Goal: Task Accomplishment & Management: Manage account settings

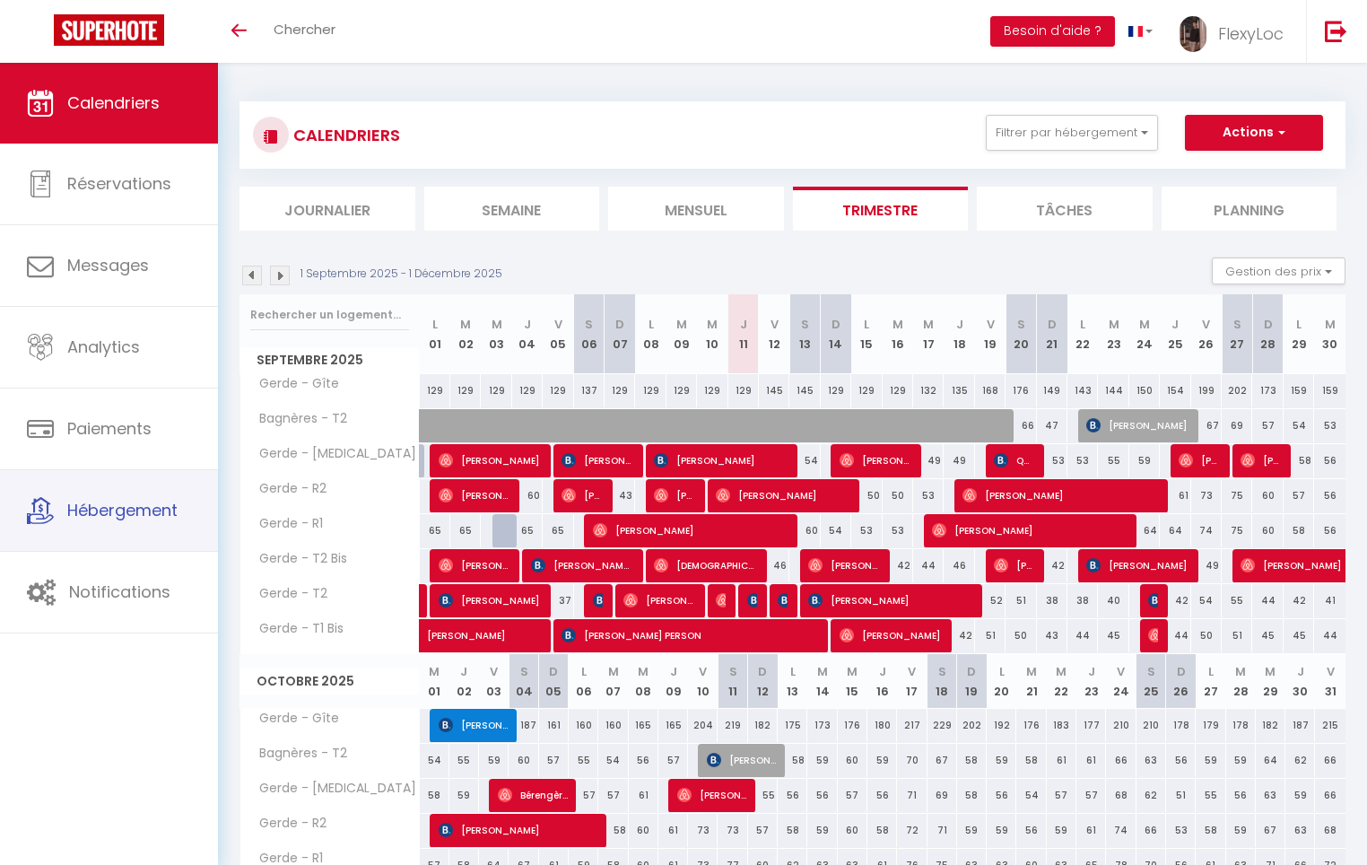
click at [109, 505] on span "Hébergement" at bounding box center [122, 510] width 110 height 22
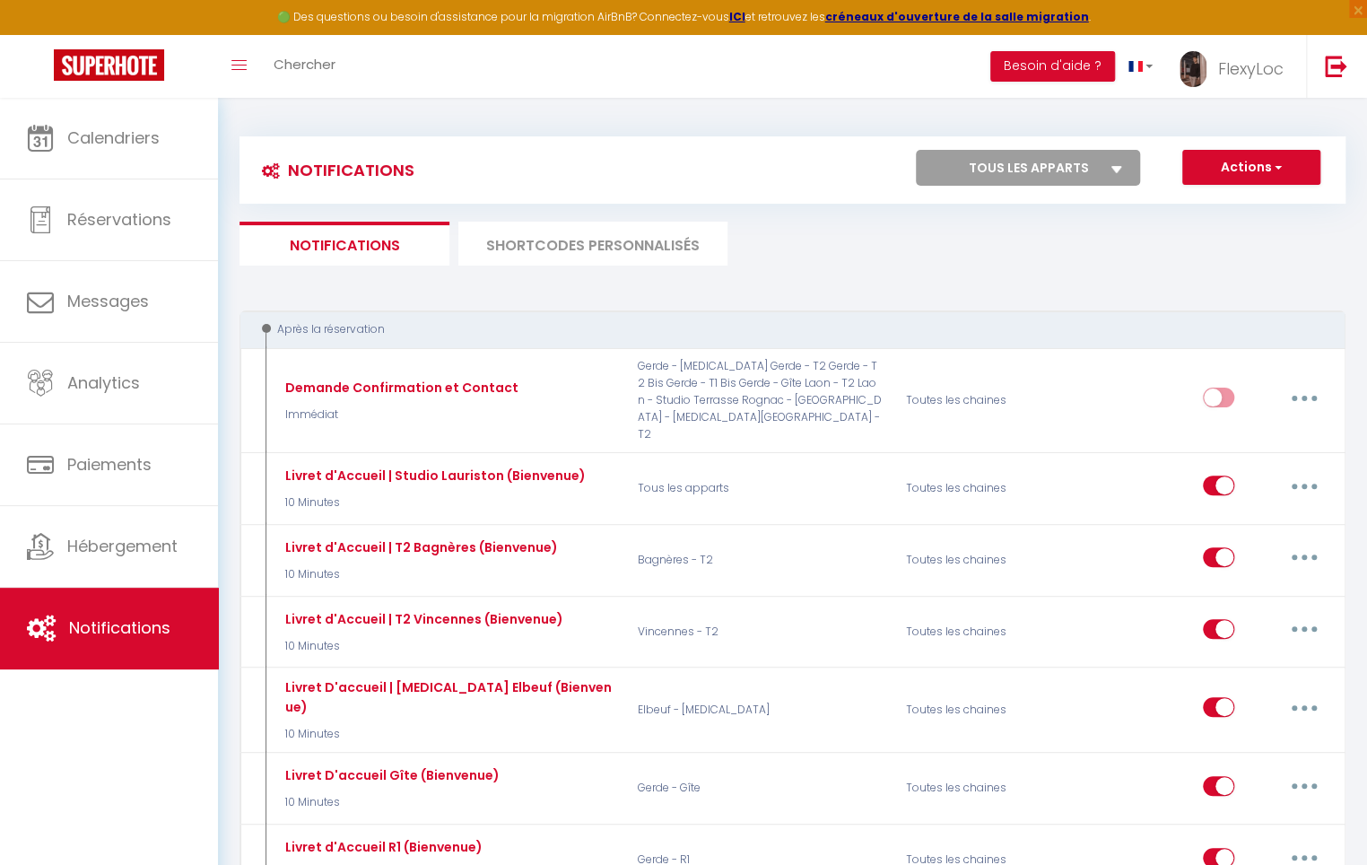
select select
checkbox input "false"
select select
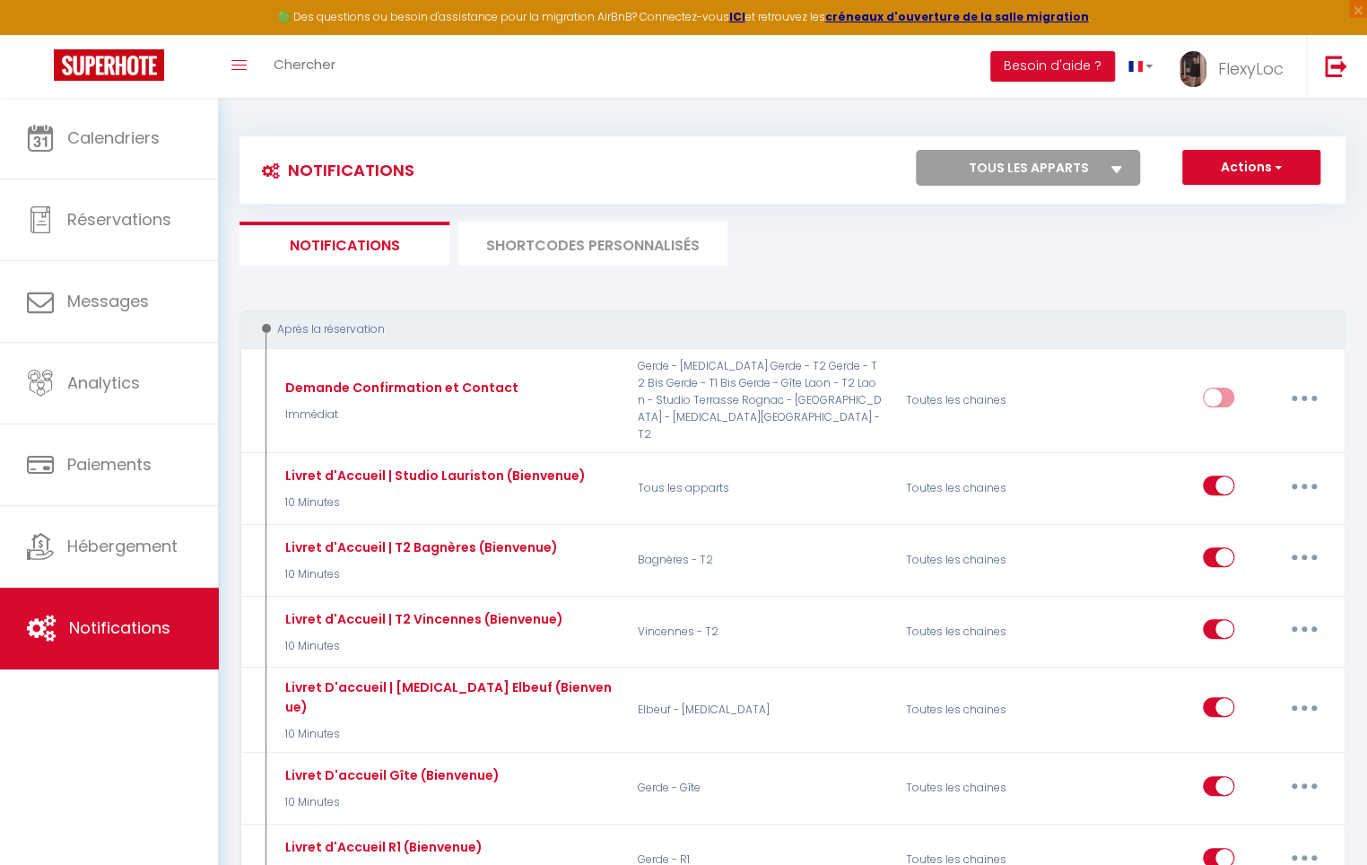
checkbox input "false"
click at [989, 173] on select "Tous les apparts Gerde - [MEDICAL_DATA] Gerde - T2 Bis Gerde - T2 Gerde - T1 Bi…" at bounding box center [1028, 168] width 224 height 36
select select "59270"
click at [917, 150] on select "Tous les apparts Gerde - [MEDICAL_DATA] Gerde - T2 Bis Gerde - T2 Gerde - T1 Bi…" at bounding box center [1028, 168] width 224 height 36
select select
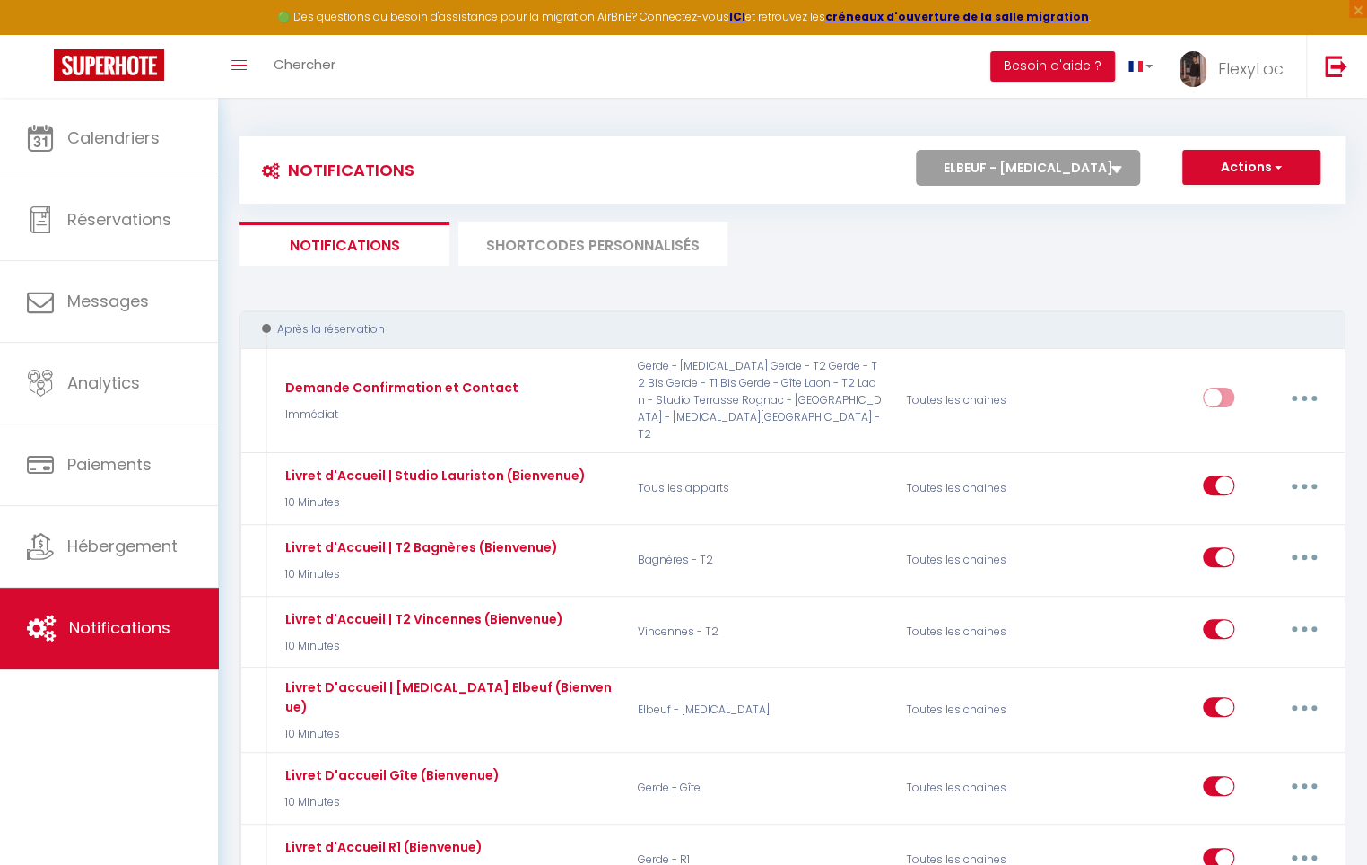
select select
checkbox input "false"
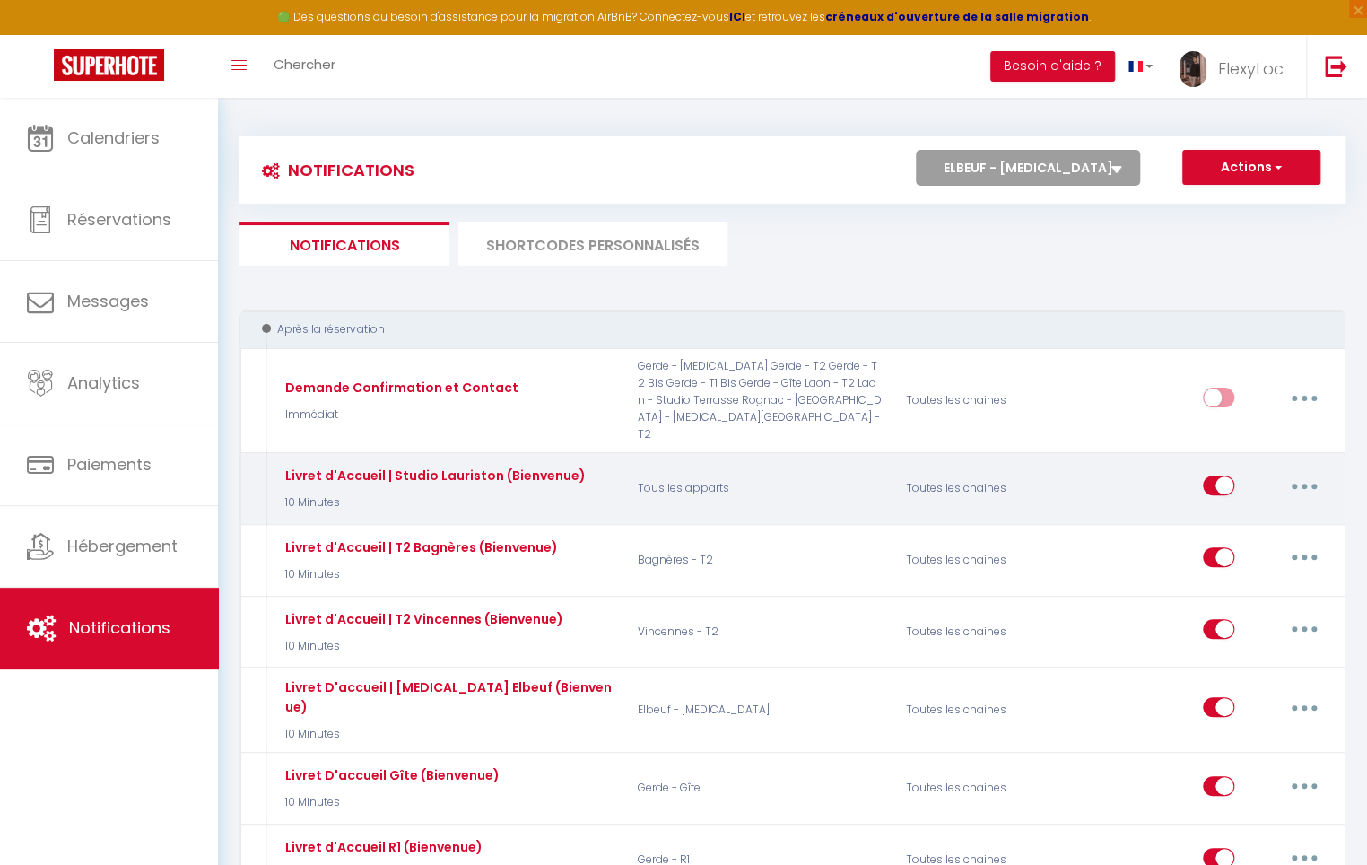
select select
checkbox input "false"
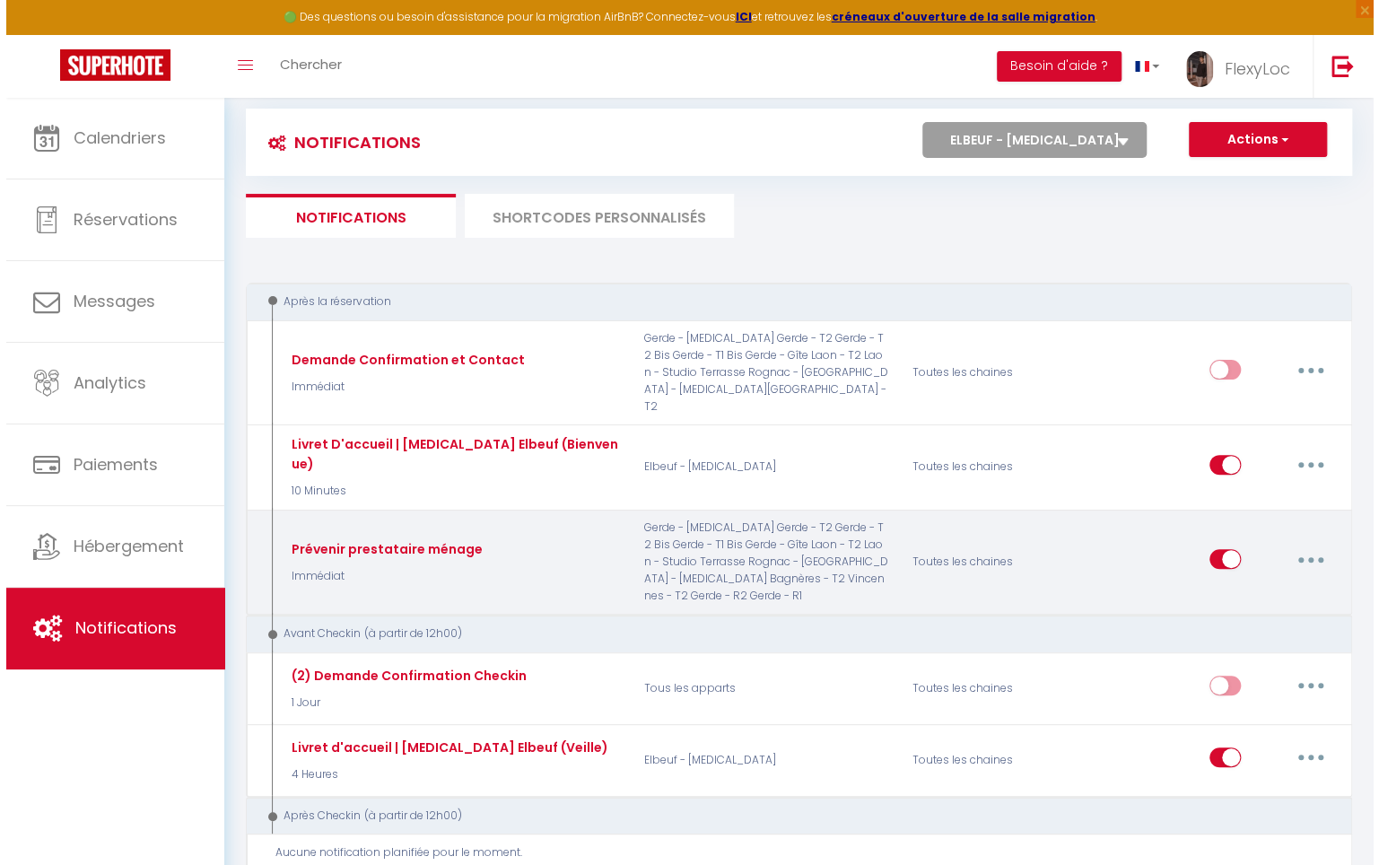
scroll to position [29, 0]
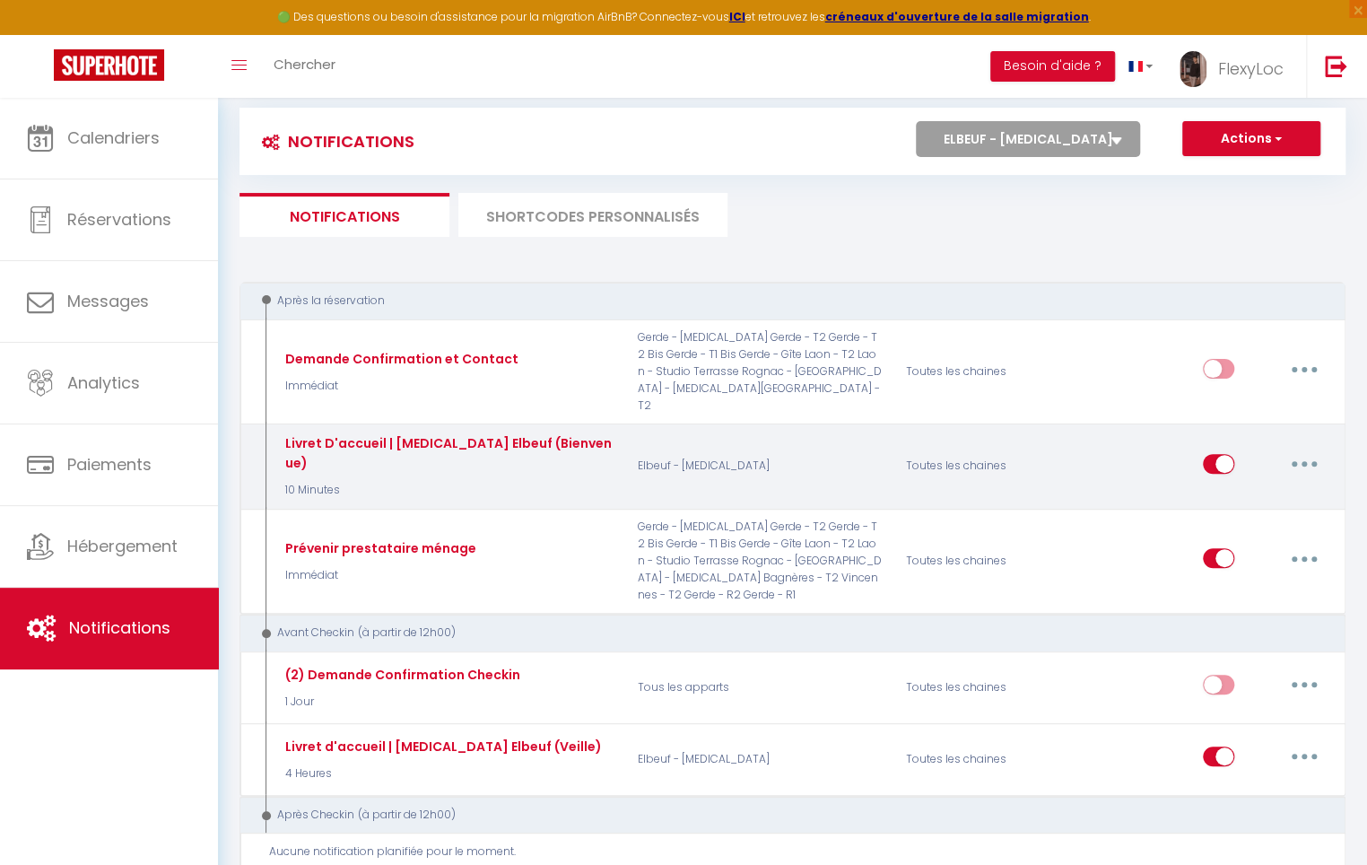
click at [1290, 449] on button "button" at bounding box center [1304, 463] width 50 height 29
click at [1240, 489] on link "Editer" at bounding box center [1257, 504] width 133 height 30
type input "Livret D'accueil | [MEDICAL_DATA] Elbeuf (Bienvenue)"
select select "10 Minutes"
select select "if_booking_is_paid"
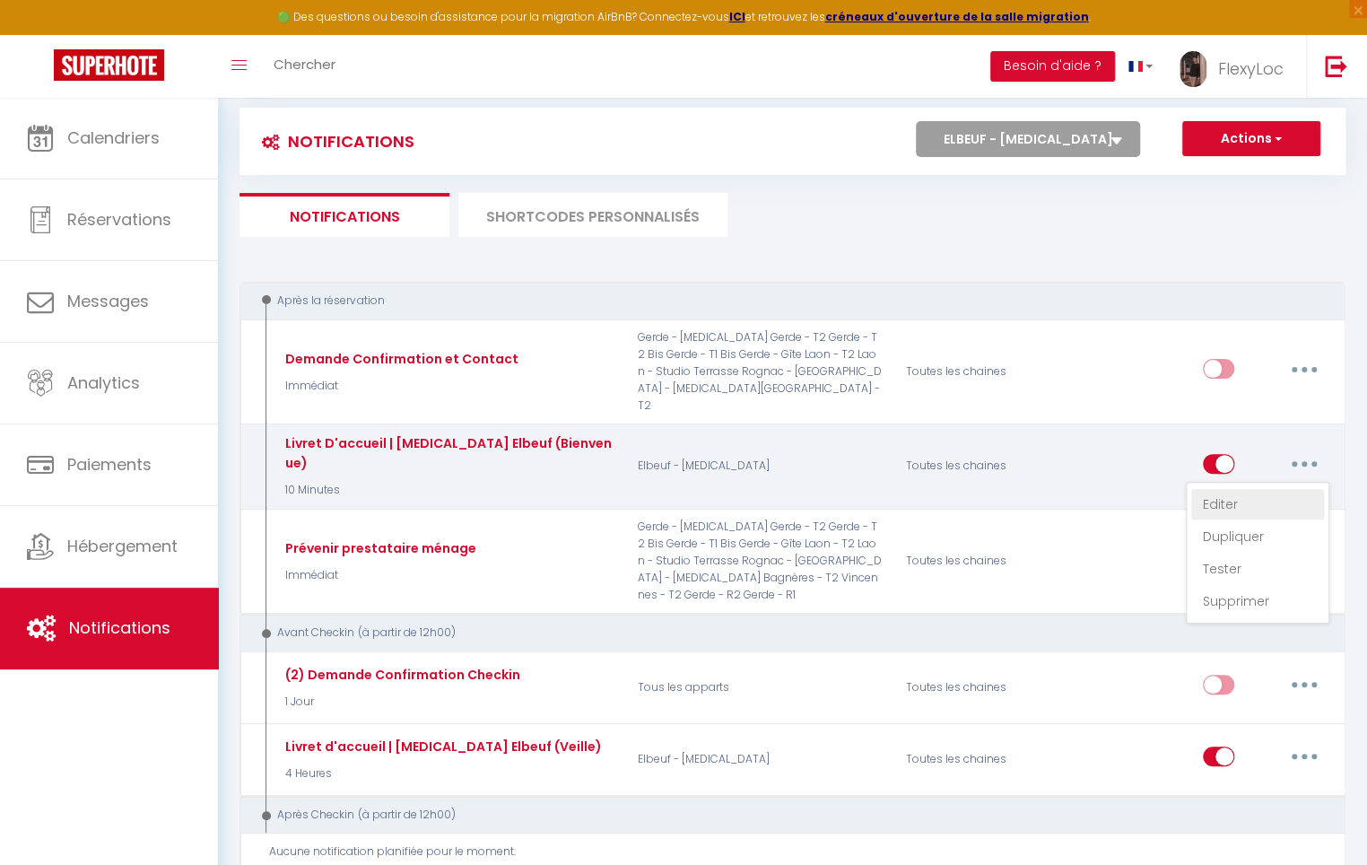
checkbox input "true"
checkbox input "false"
checkbox input "true"
radio input "true"
type input "Votre livret d'accueil pour [RENTAL:NAME] - [GUEST:NAME] - [BOOKING:ID]"
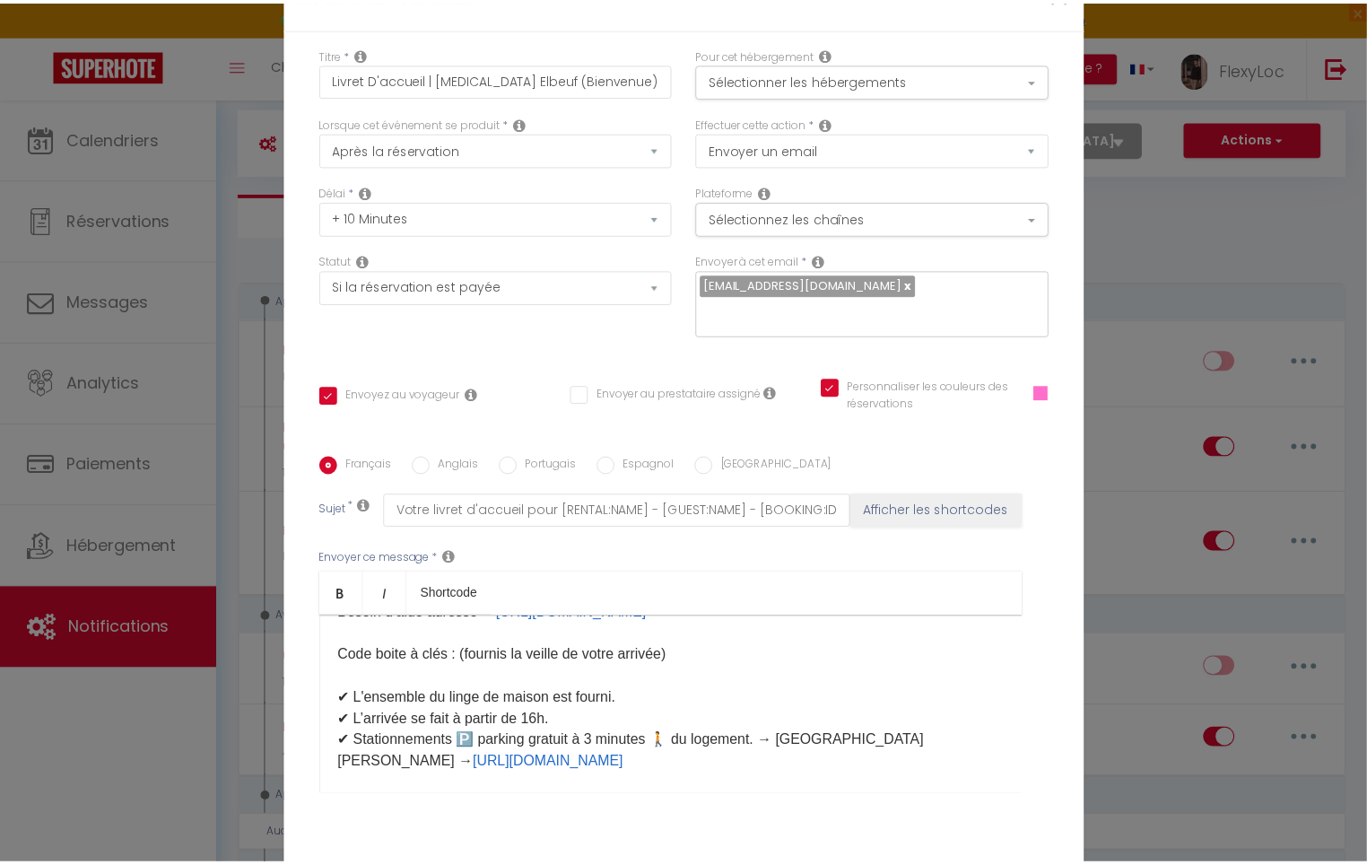
scroll to position [154, 0]
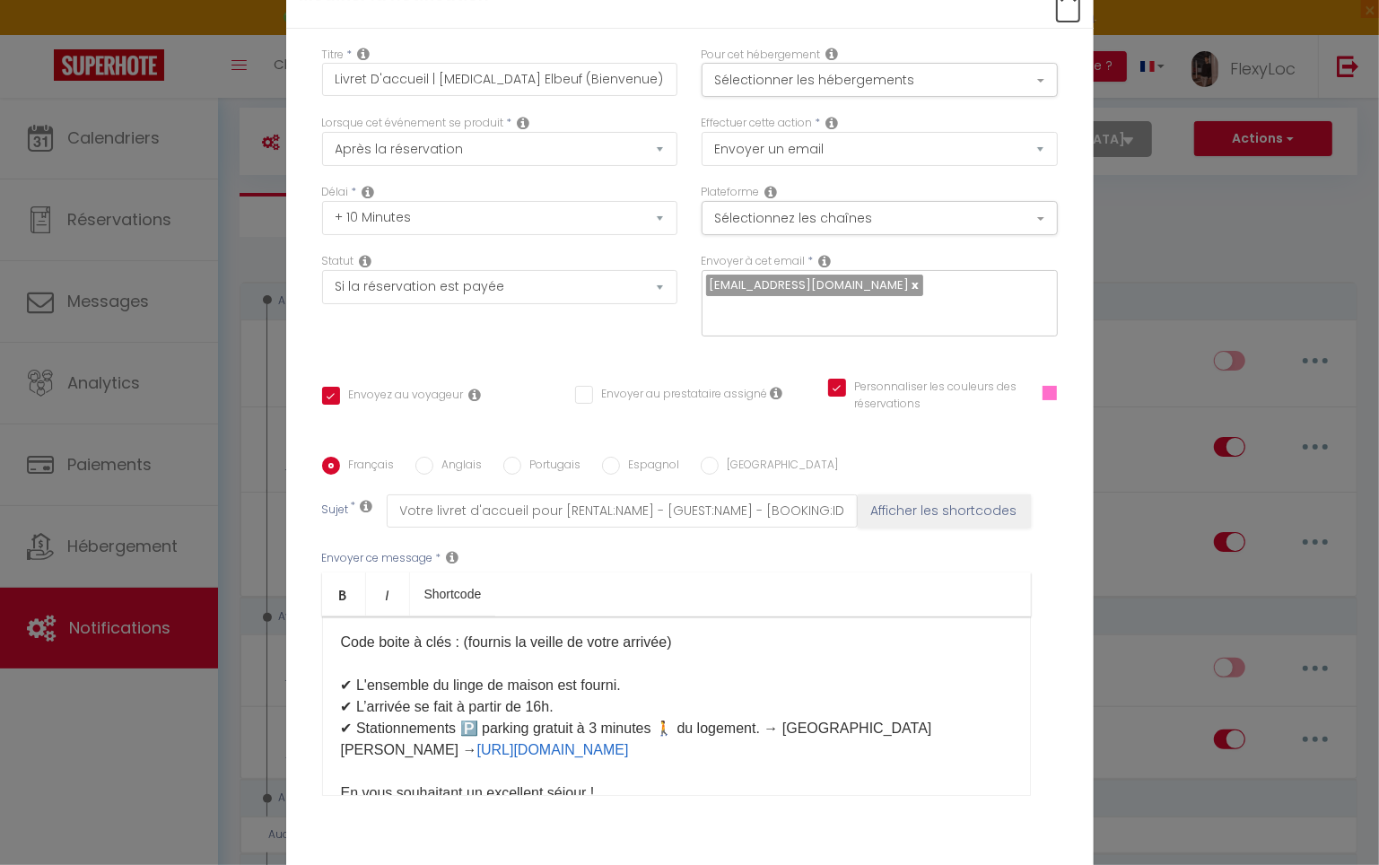
type input "Livret D'accueil | [MEDICAL_DATA] Elbeuf (Bienvenue)"
checkbox input "true"
checkbox input "false"
checkbox input "true"
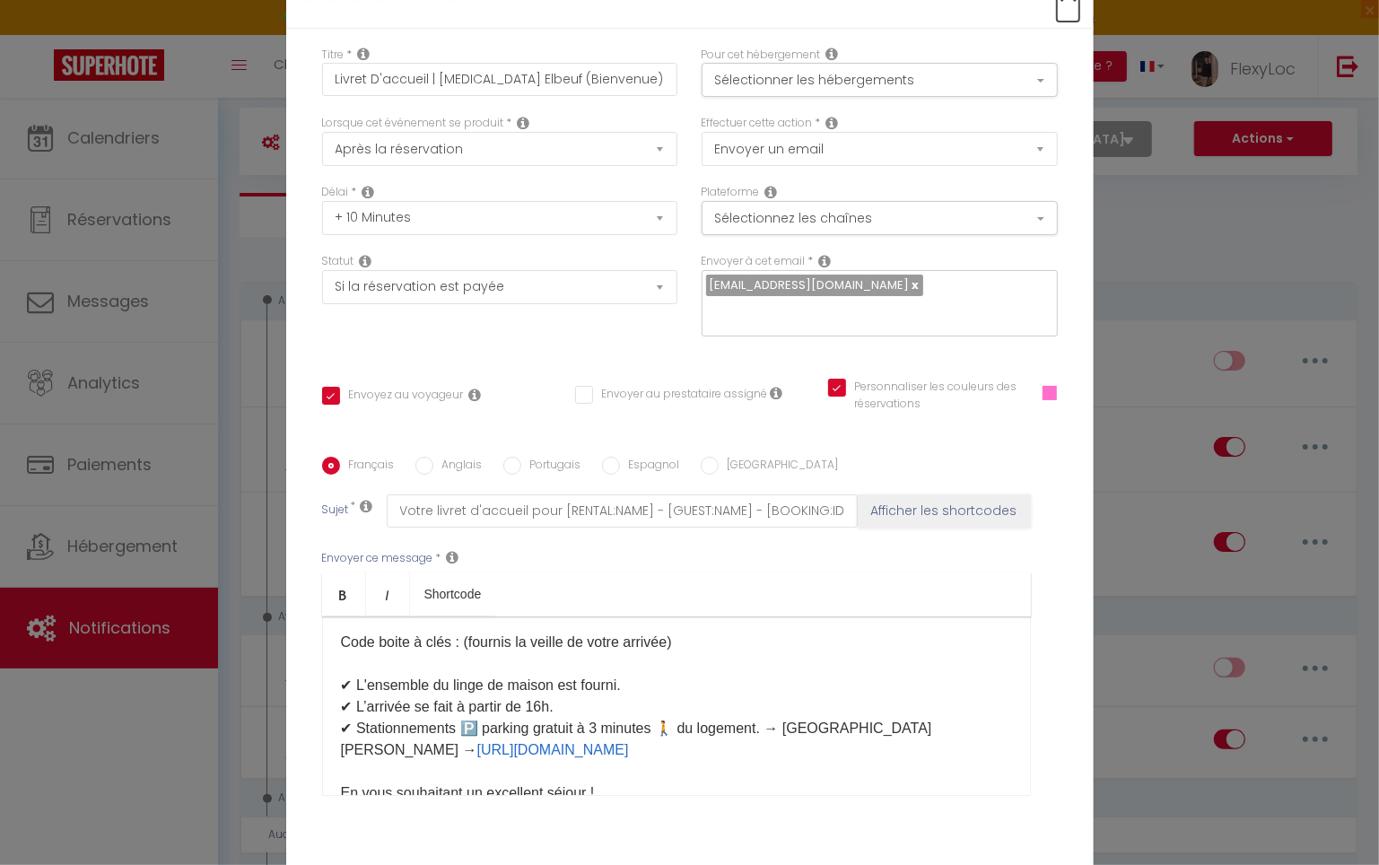
radio input "true"
type input "Votre livret d'accueil pour [RENTAL:NAME] - [GUEST:NAME] - [BOOKING:ID]"
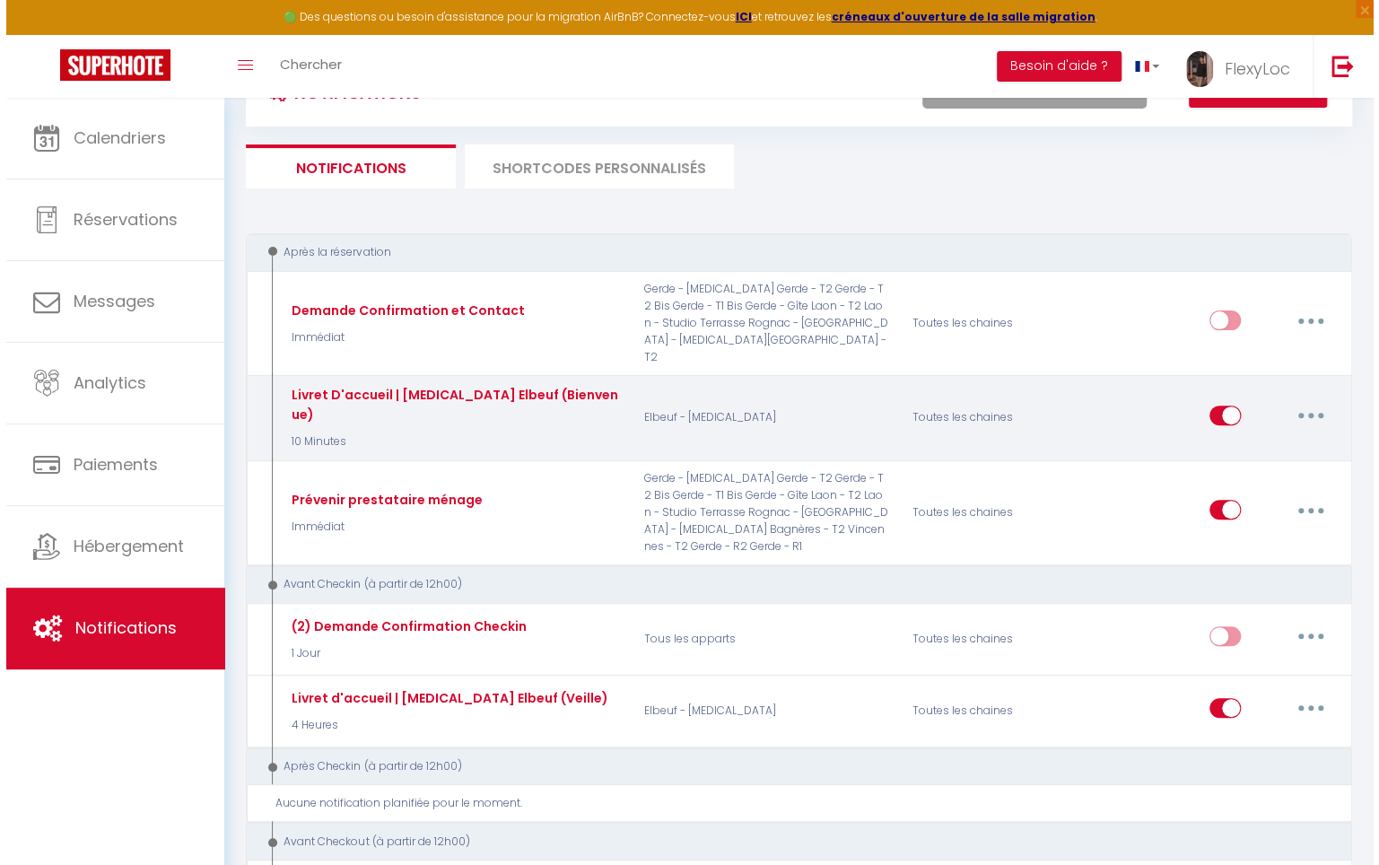
scroll to position [101, 0]
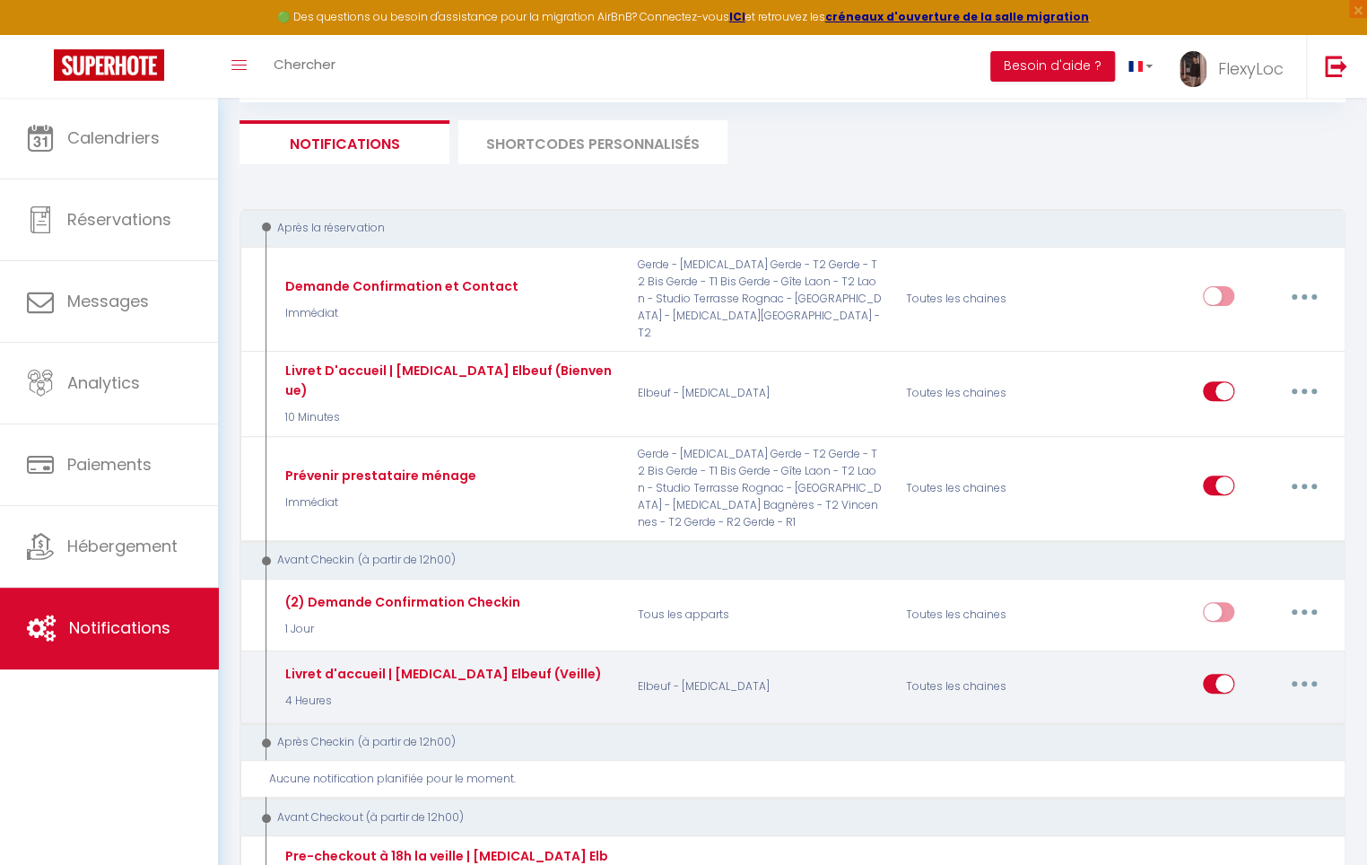
click at [1305, 669] on button "button" at bounding box center [1304, 683] width 50 height 29
click at [1266, 710] on link "Editer" at bounding box center [1257, 725] width 133 height 30
type input "Livret d'accueil | [MEDICAL_DATA] Elbeuf (Veille)"
select select "4 Heures"
checkbox input "true"
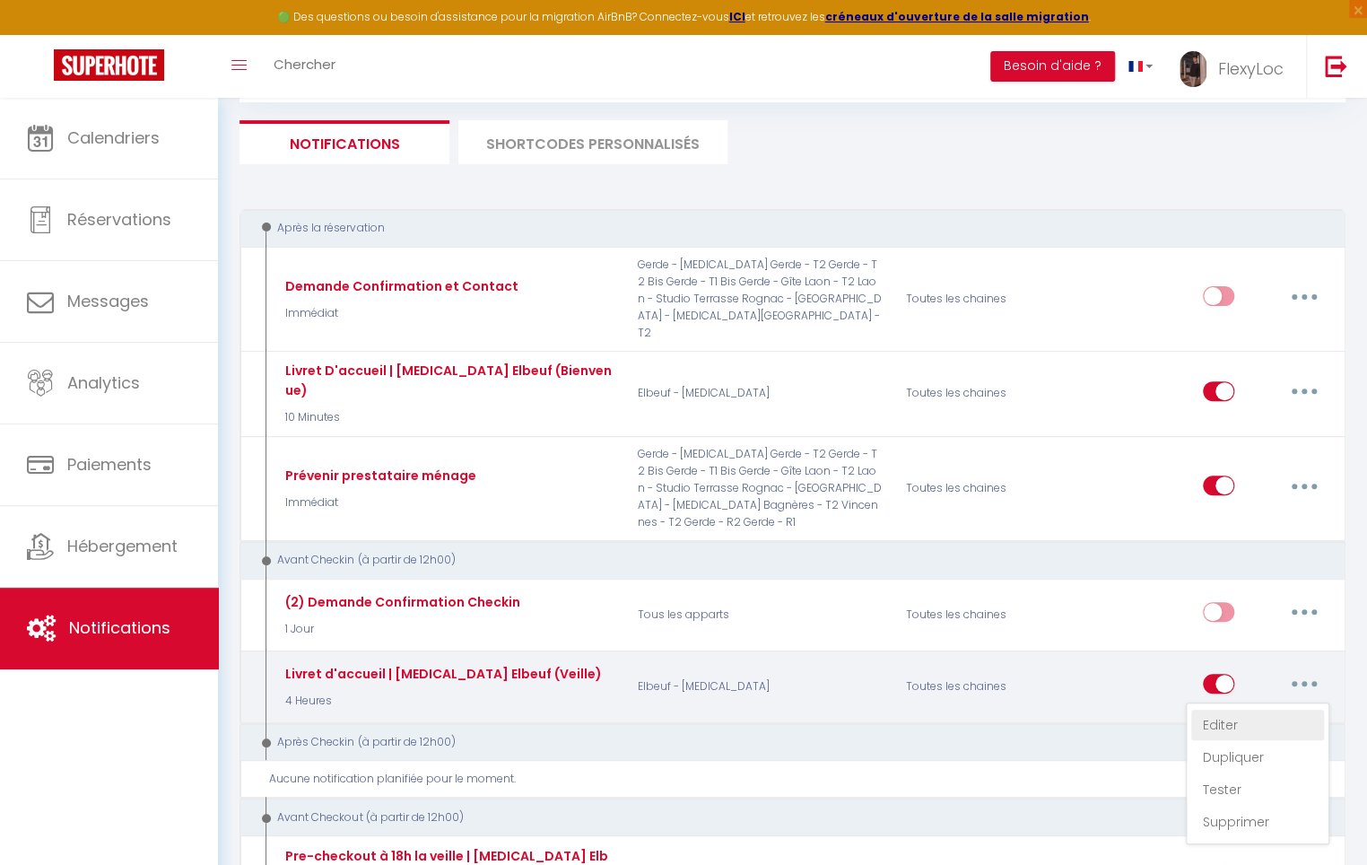
checkbox input "false"
checkbox input "true"
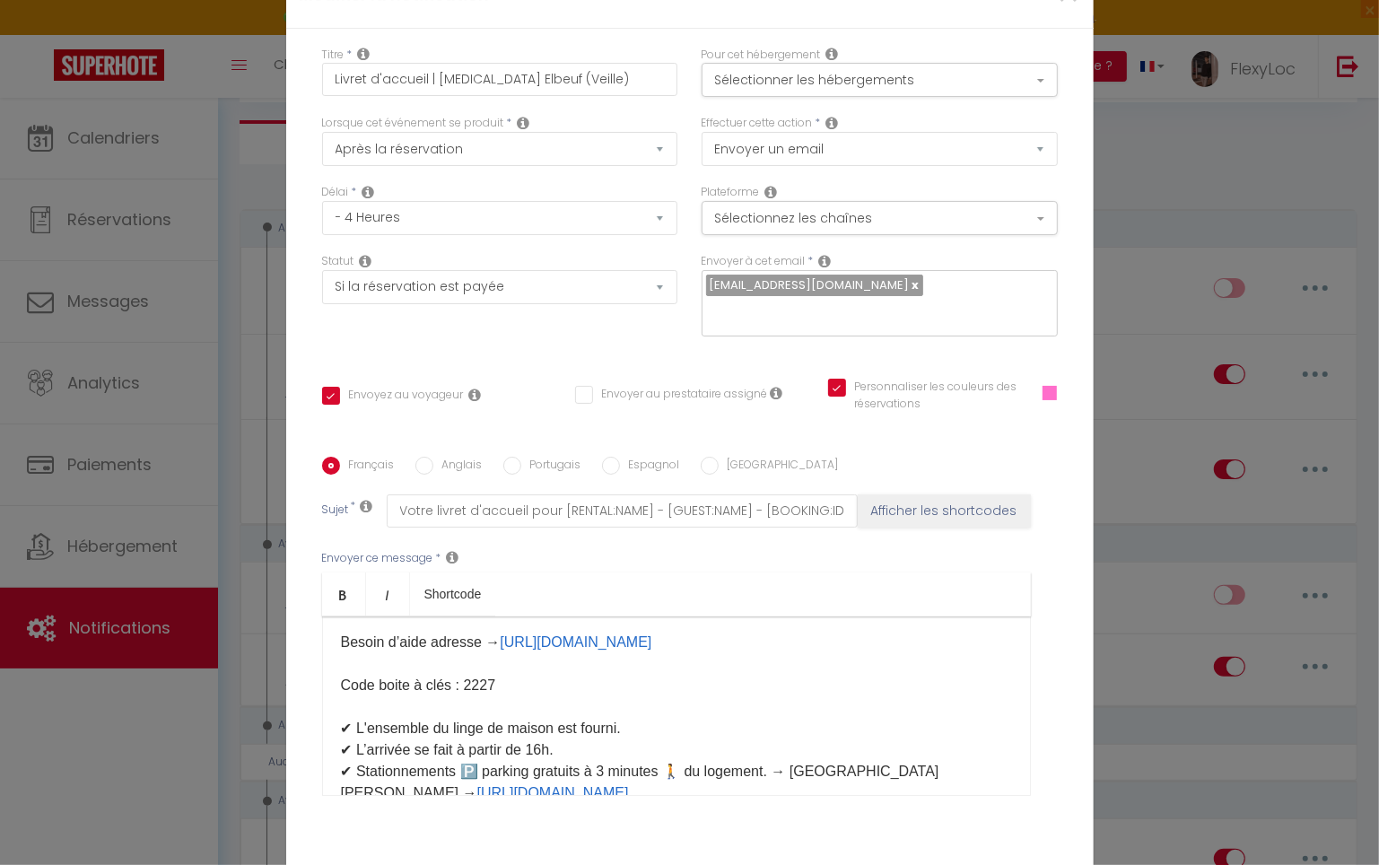
click at [479, 722] on p "Bonjour [GUEST:FIRST_NAME], Merci pour votre réservation, voici quelques inform…" at bounding box center [676, 739] width 671 height 517
click at [478, 722] on p "Bonjour [GUEST:FIRST_NAME], Merci pour votre réservation, voici quelques inform…" at bounding box center [676, 739] width 671 height 517
click at [436, 457] on label "Anglais" at bounding box center [457, 467] width 49 height 20
click at [433, 457] on input "Anglais" at bounding box center [424, 466] width 18 height 18
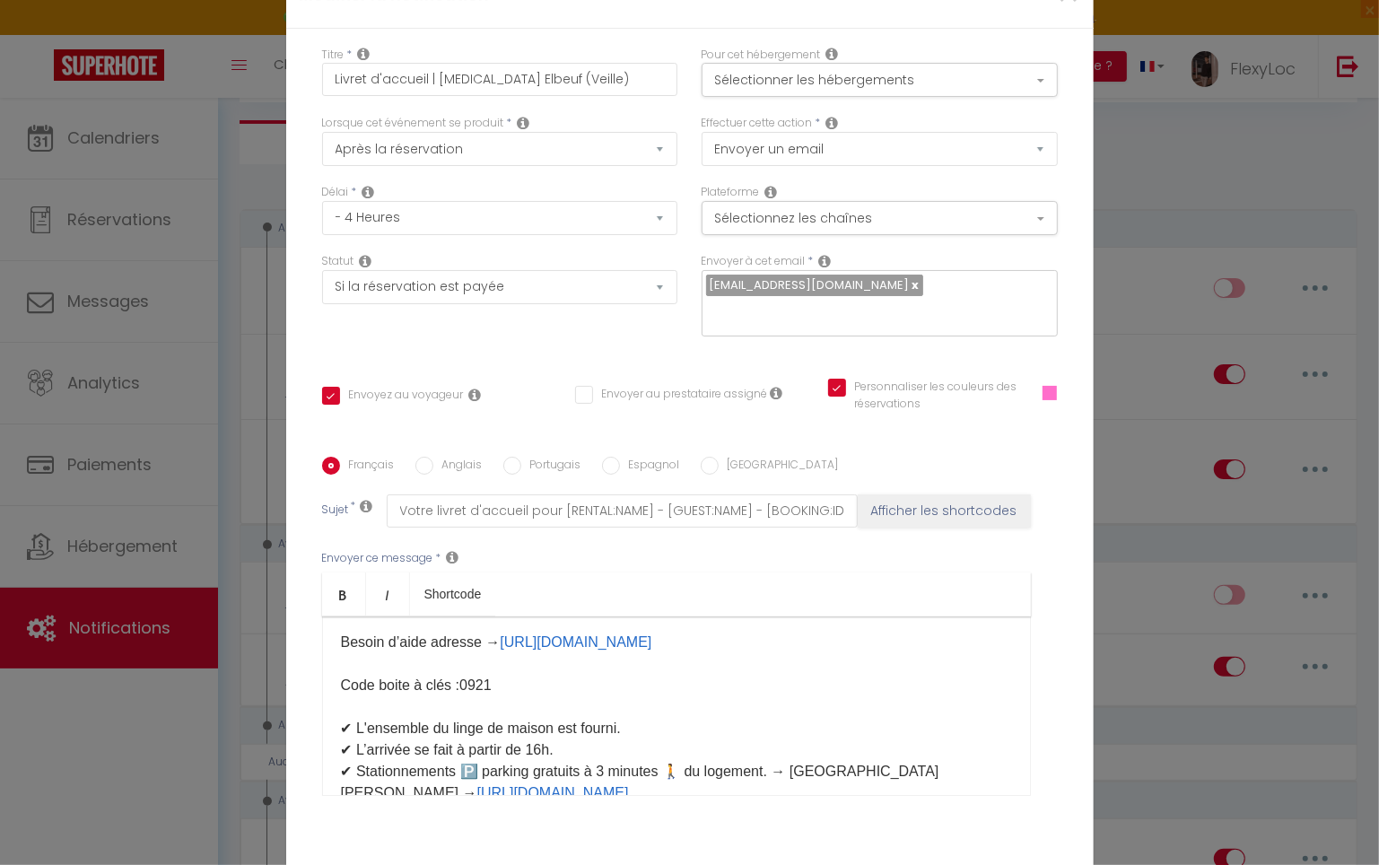
radio input "true"
checkbox input "true"
checkbox input "false"
checkbox input "true"
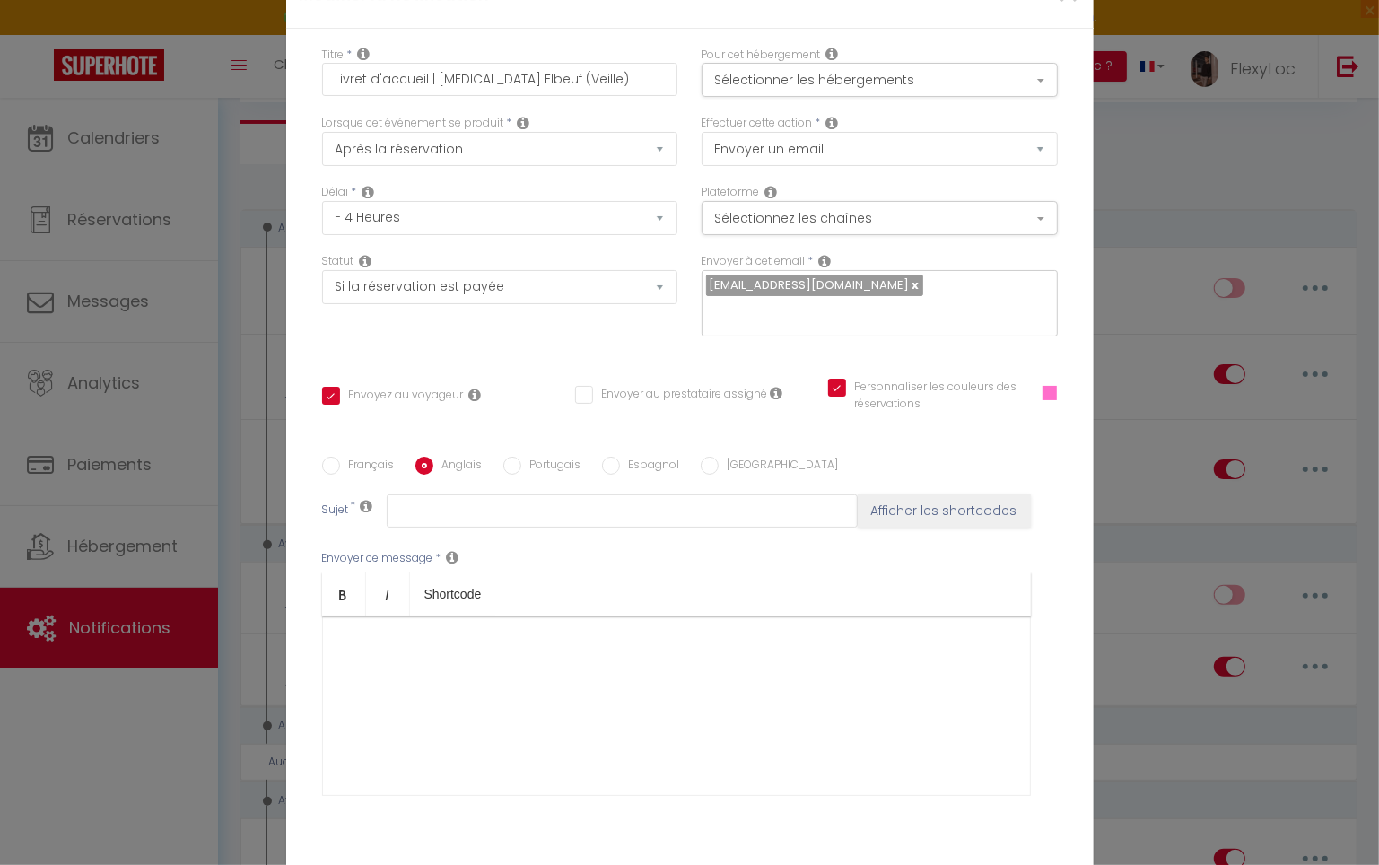
scroll to position [0, 0]
click at [345, 457] on label "Français" at bounding box center [367, 467] width 55 height 20
click at [340, 457] on input "Français" at bounding box center [331, 466] width 18 height 18
radio input "true"
checkbox input "true"
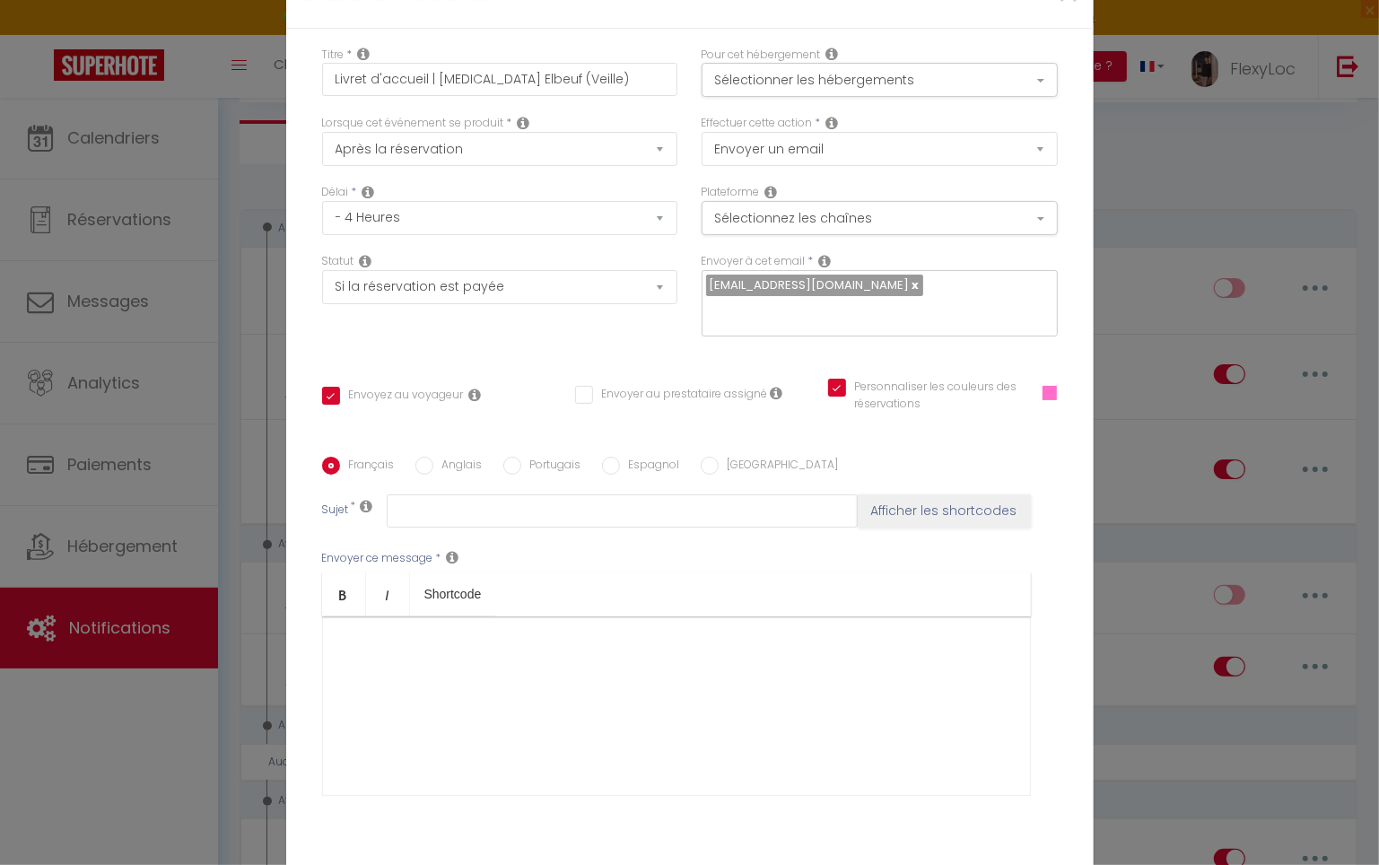
checkbox input "false"
checkbox input "true"
type input "Votre livret d'accueil pour [RENTAL:NAME] - [GUEST:NAME] - [BOOKING:ID]"
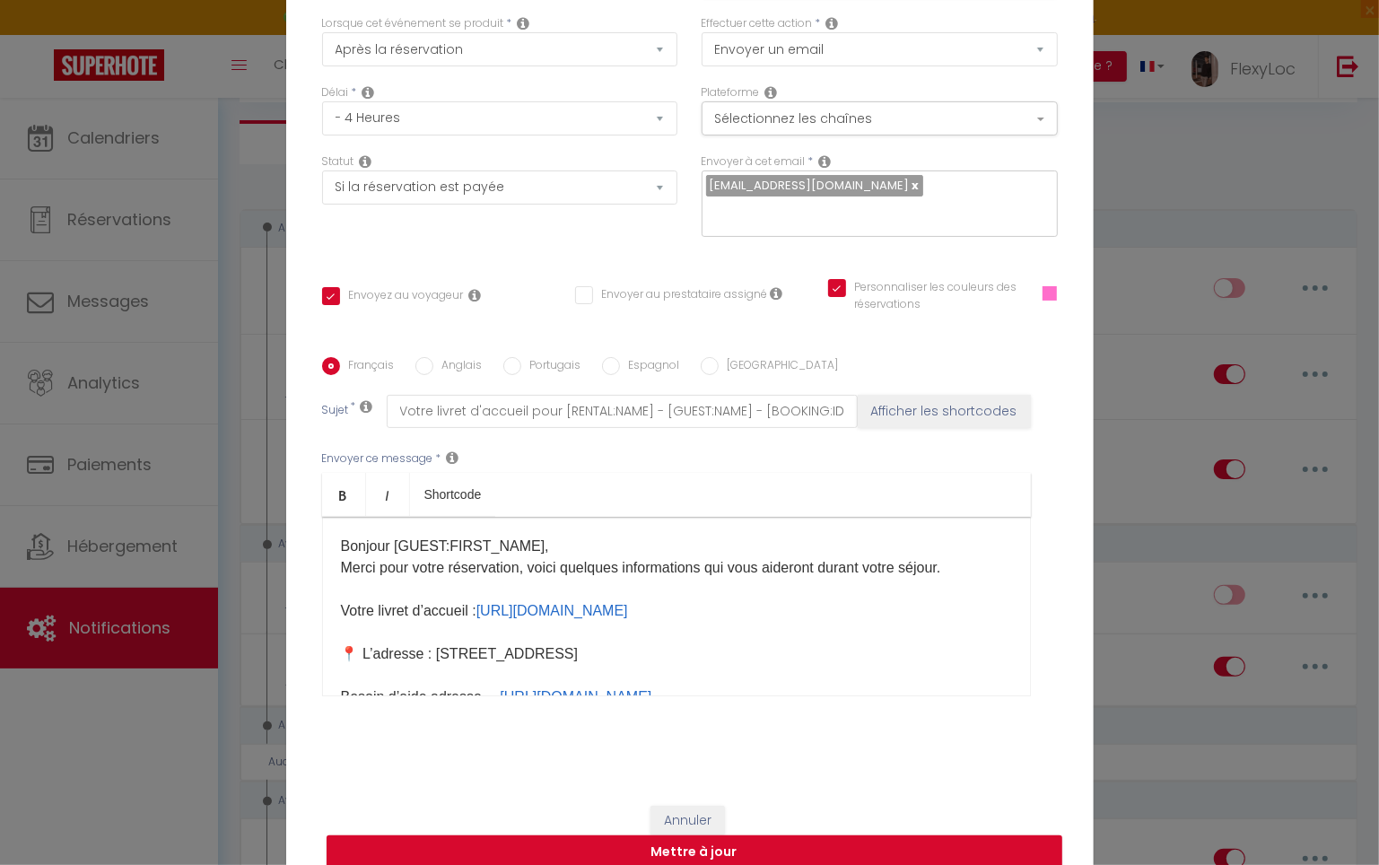
scroll to position [108, 0]
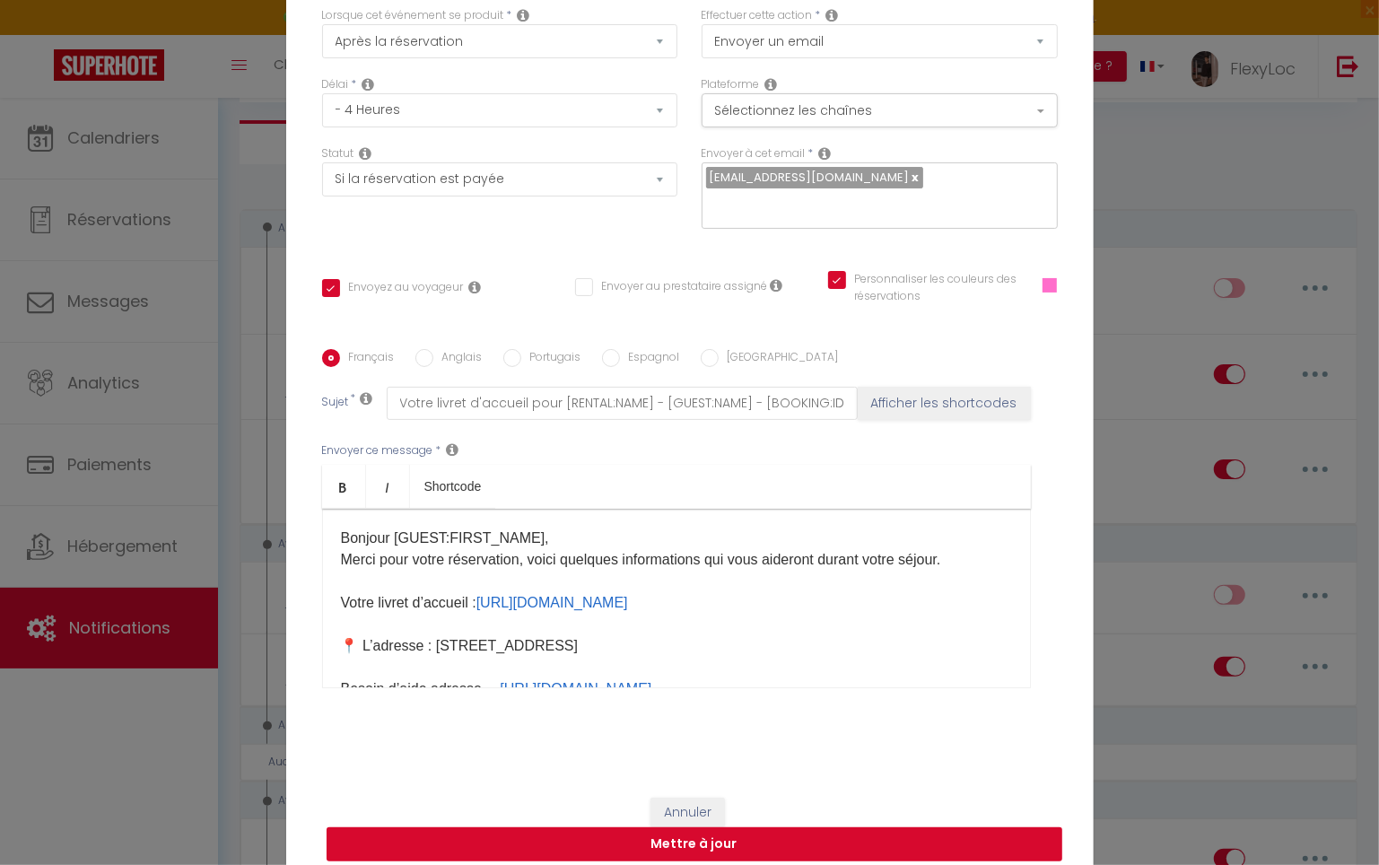
click at [893, 836] on button "Mettre à jour" at bounding box center [695, 844] width 736 height 34
checkbox input "true"
checkbox input "false"
checkbox input "true"
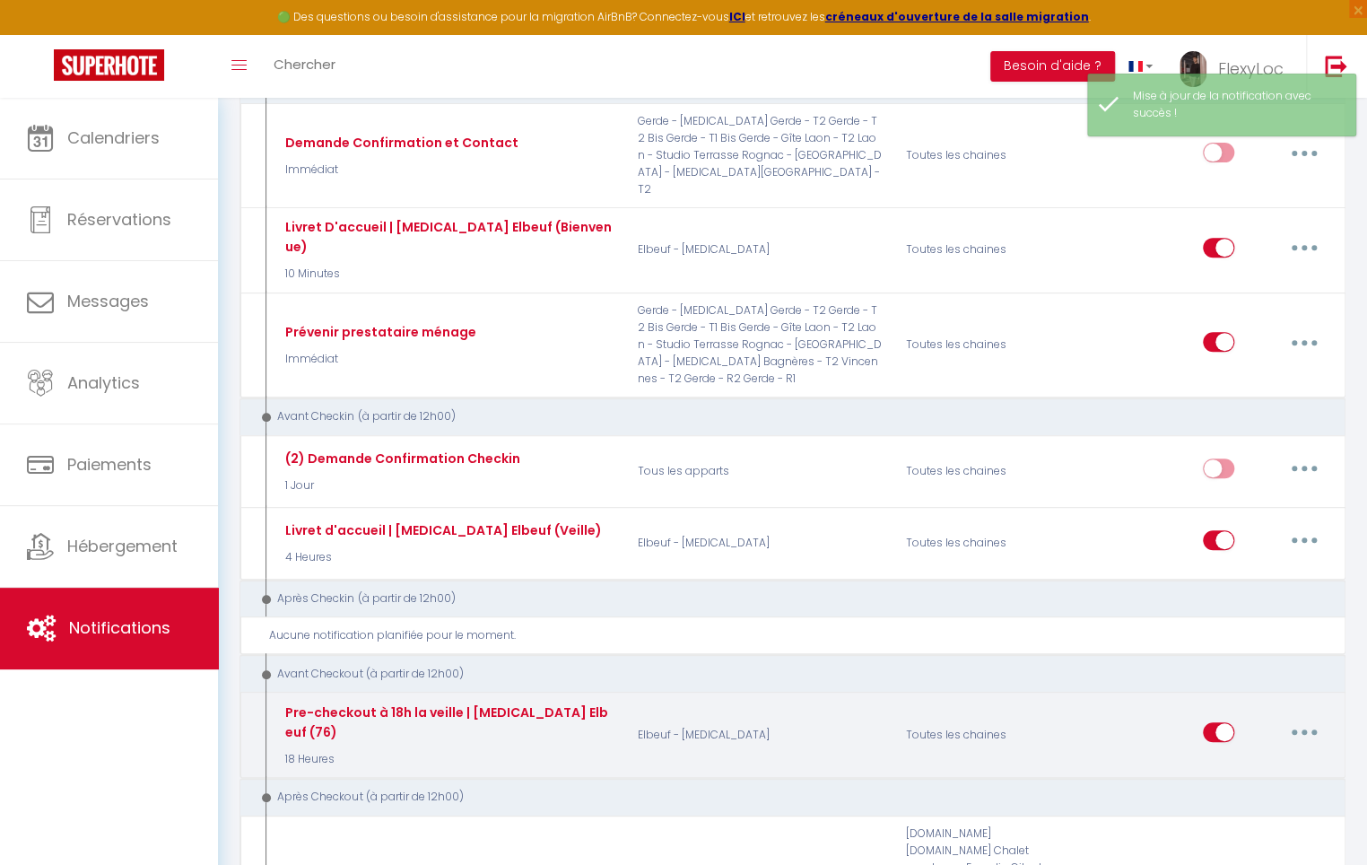
scroll to position [0, 0]
